Goal: Task Accomplishment & Management: Use online tool/utility

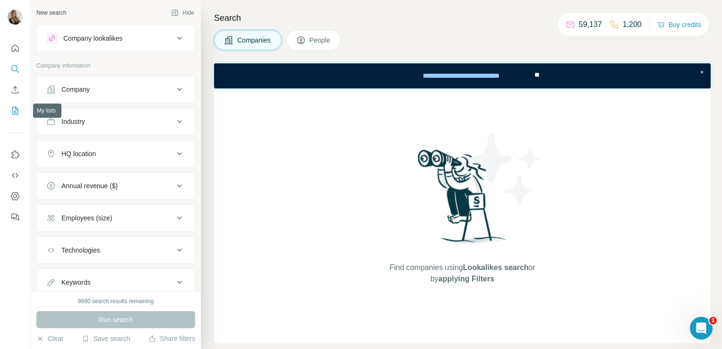
click at [16, 114] on icon "My lists" at bounding box center [15, 111] width 6 height 8
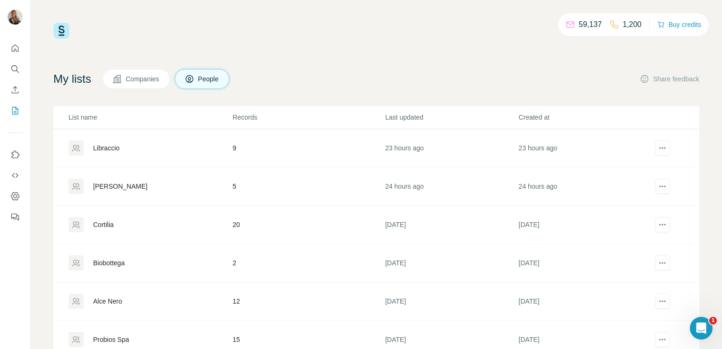
click at [103, 221] on div "Cortilia" at bounding box center [103, 224] width 21 height 9
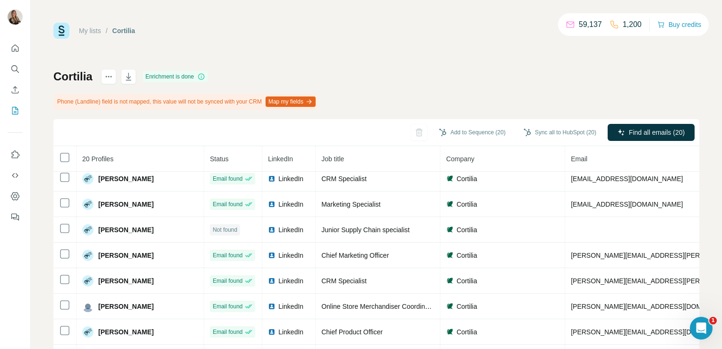
scroll to position [69, 0]
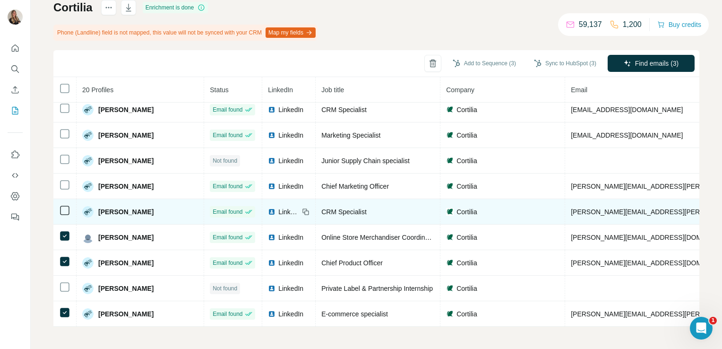
click at [61, 217] on td at bounding box center [64, 212] width 23 height 26
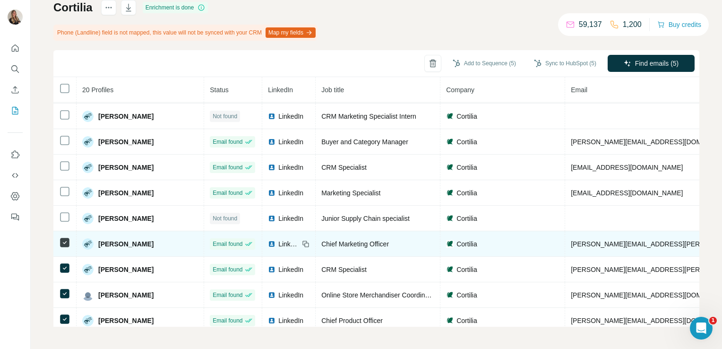
scroll to position [229, 0]
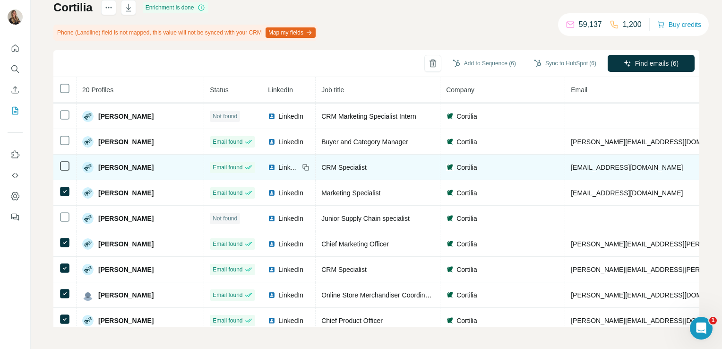
click at [58, 162] on td at bounding box center [64, 168] width 23 height 26
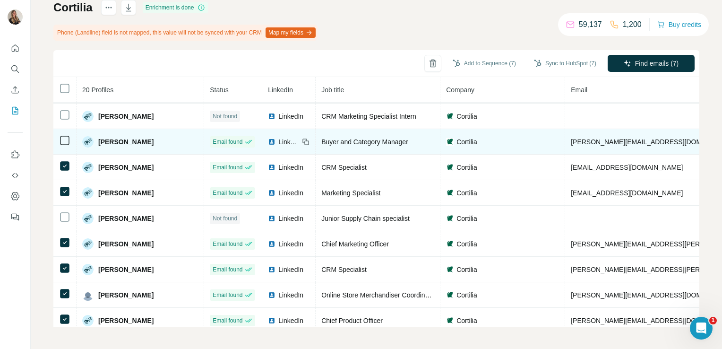
click at [64, 145] on td at bounding box center [64, 142] width 23 height 26
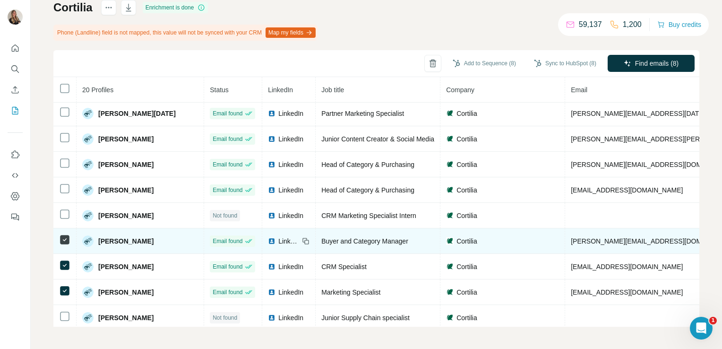
scroll to position [129, 0]
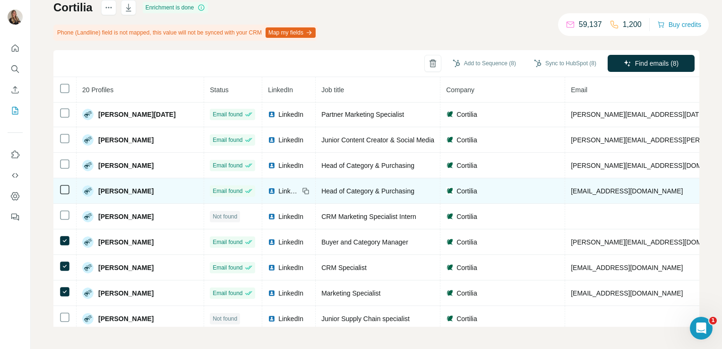
click at [67, 184] on icon at bounding box center [64, 189] width 11 height 11
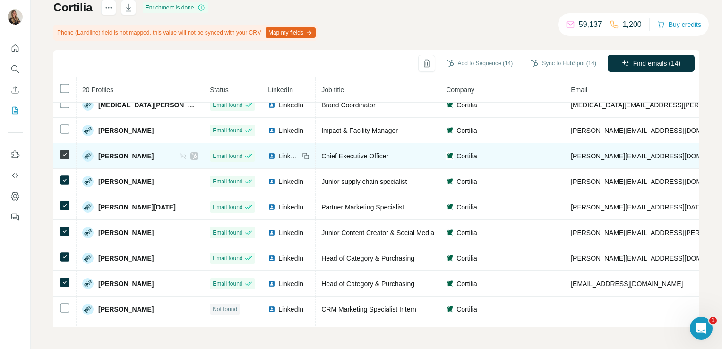
scroll to position [0, 0]
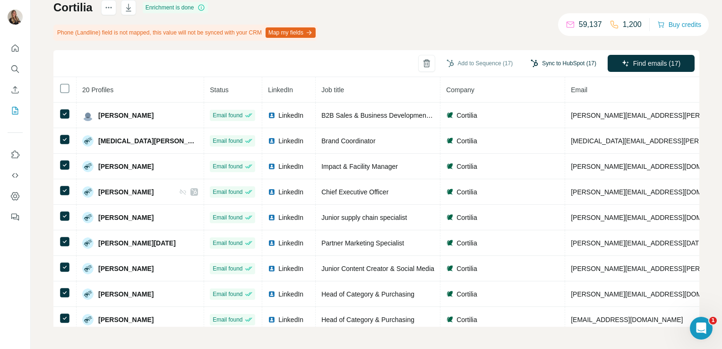
click at [545, 56] on button "Sync to HubSpot (17)" at bounding box center [563, 63] width 79 height 14
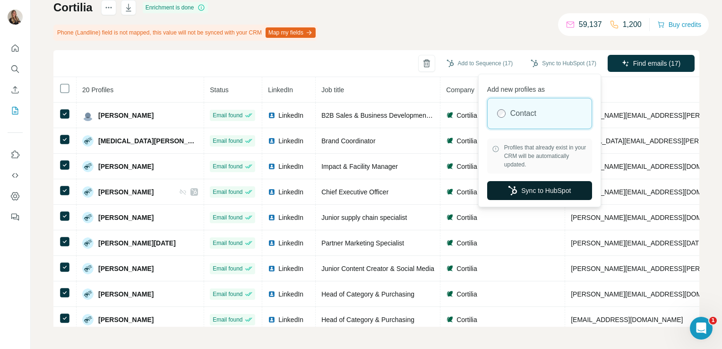
click at [540, 188] on button "Sync to HubSpot" at bounding box center [539, 190] width 105 height 19
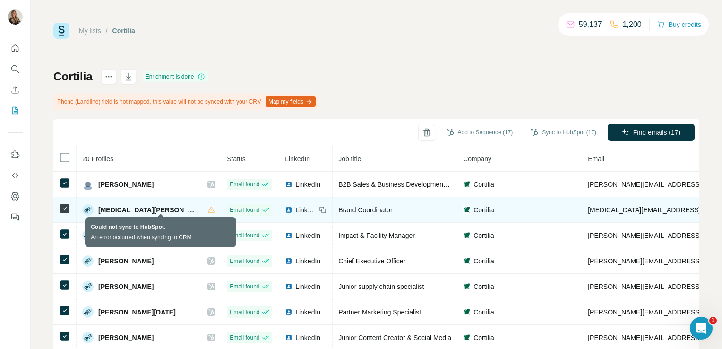
click at [207, 207] on icon at bounding box center [211, 210] width 8 height 8
